Goal: Understand site structure: Understand site structure

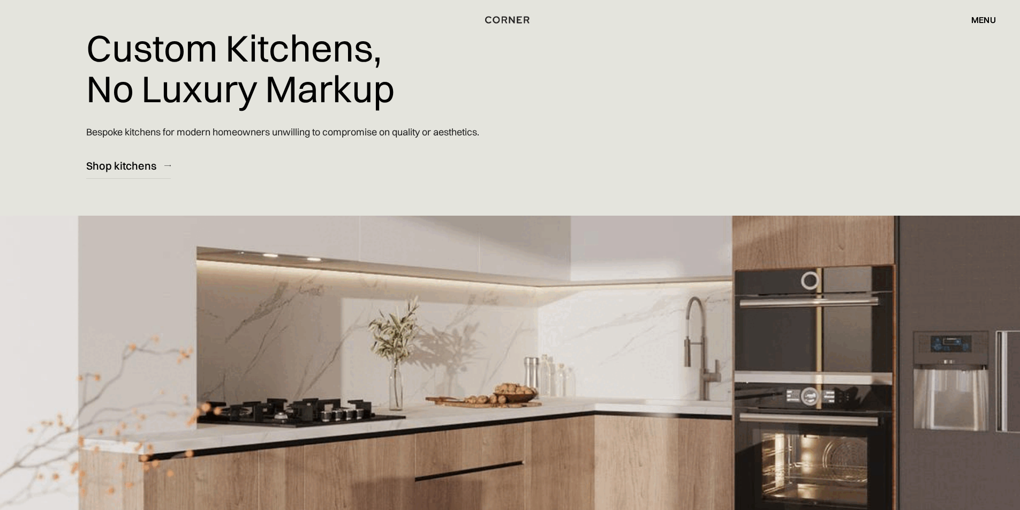
scroll to position [54, 0]
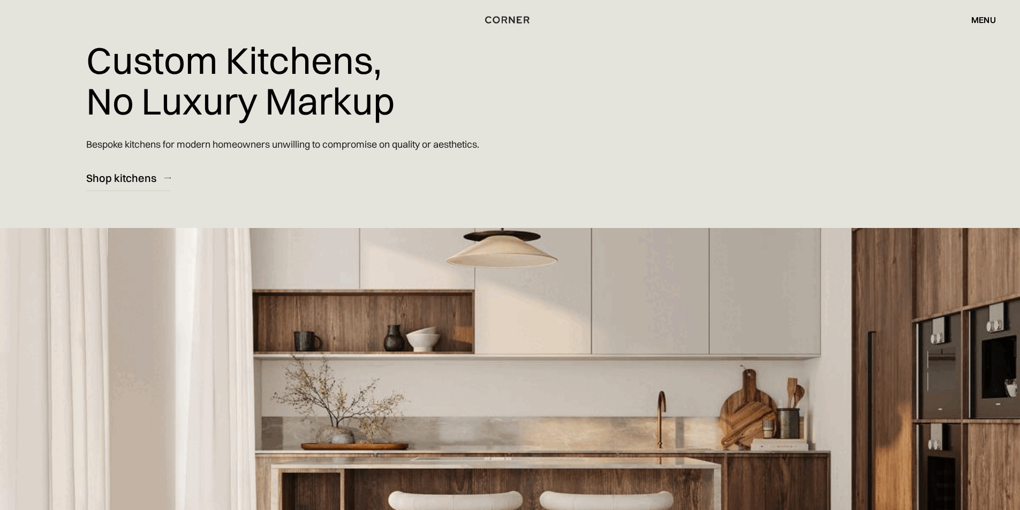
click at [978, 20] on div "menu" at bounding box center [983, 20] width 25 height 9
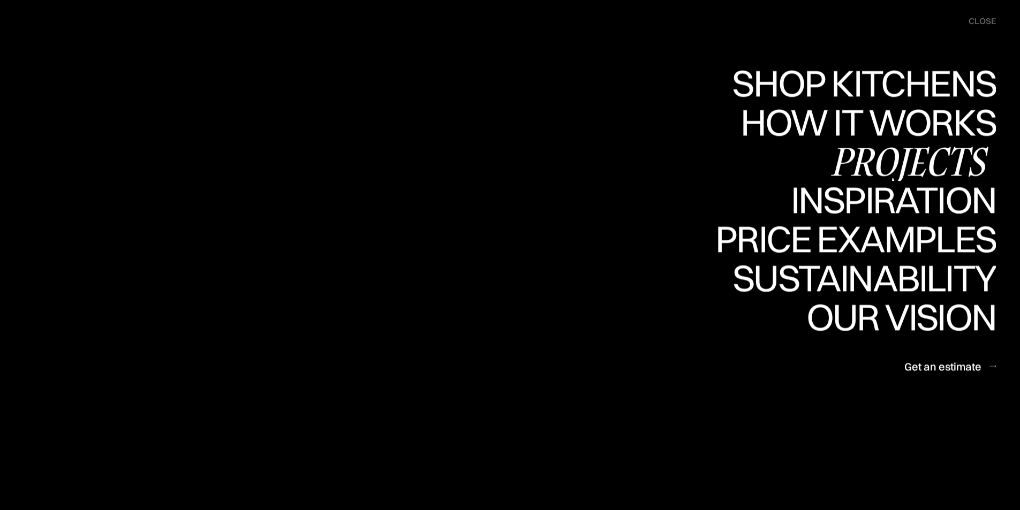
click at [886, 150] on div "Projects" at bounding box center [909, 160] width 173 height 37
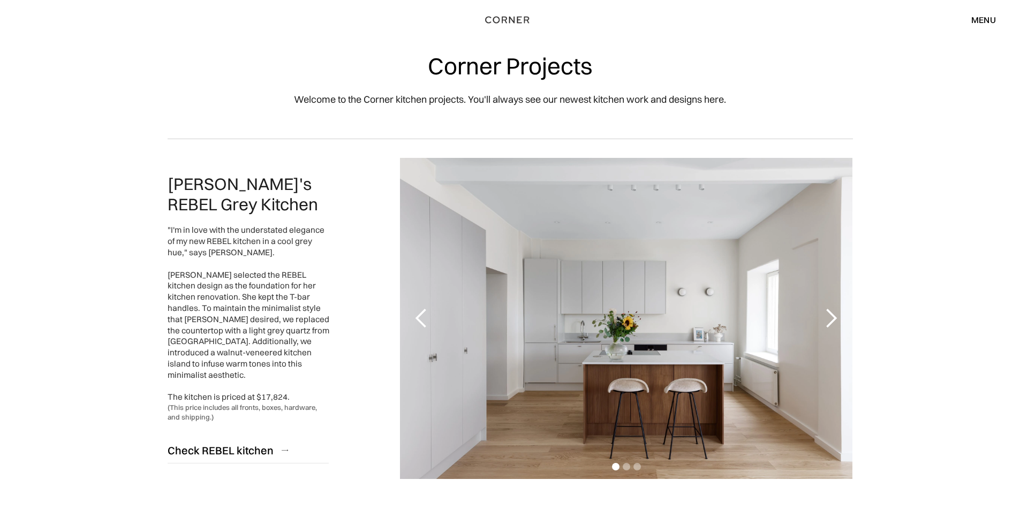
click at [833, 314] on div "next slide" at bounding box center [830, 318] width 21 height 21
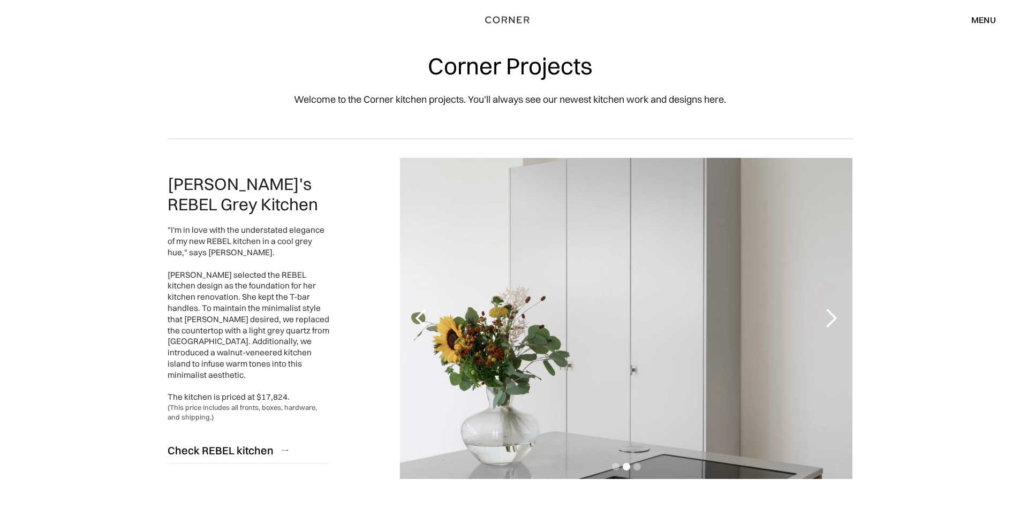
click at [833, 314] on div "next slide" at bounding box center [830, 318] width 21 height 21
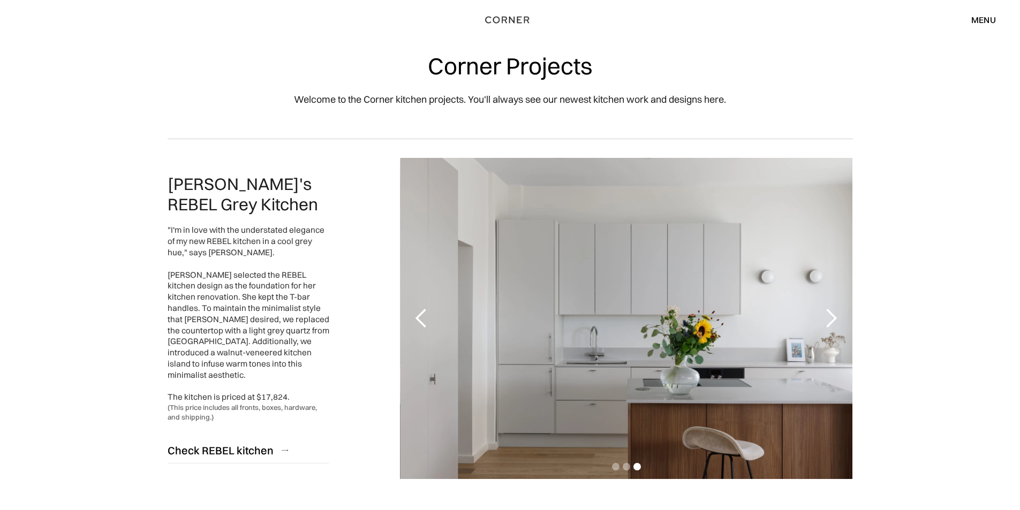
click at [979, 20] on div "menu" at bounding box center [983, 20] width 25 height 9
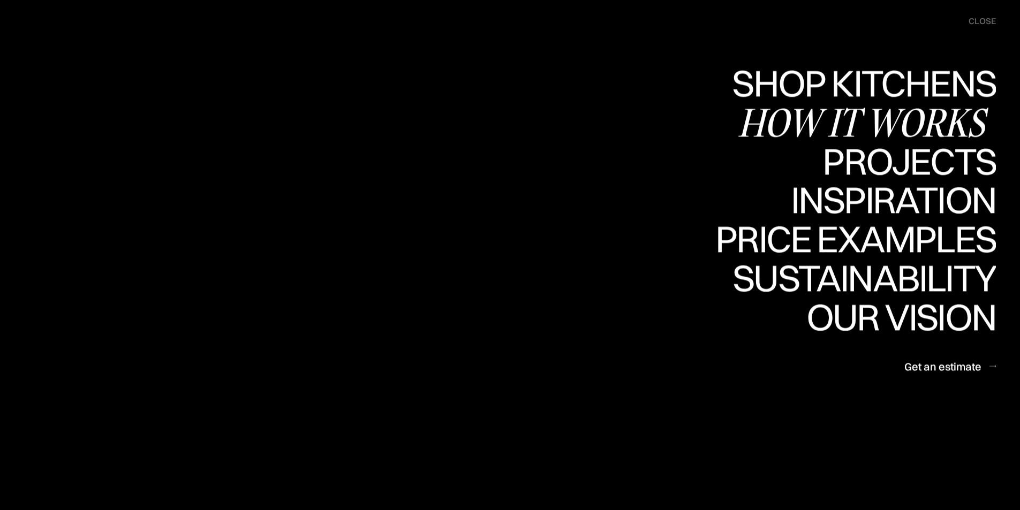
click at [884, 114] on div "How it works" at bounding box center [867, 121] width 258 height 37
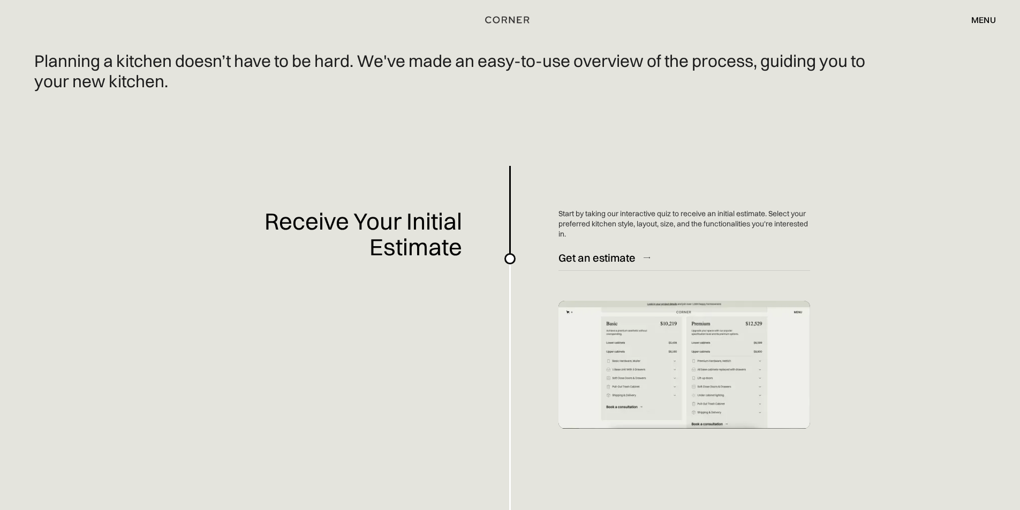
scroll to position [321, 0]
